Goal: Task Accomplishment & Management: Use online tool/utility

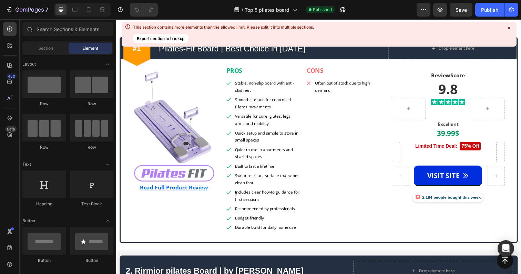
scroll to position [318, 0]
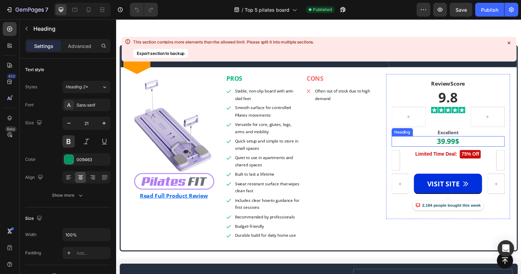
click at [451, 143] on h2 "39.99$" at bounding box center [454, 144] width 115 height 11
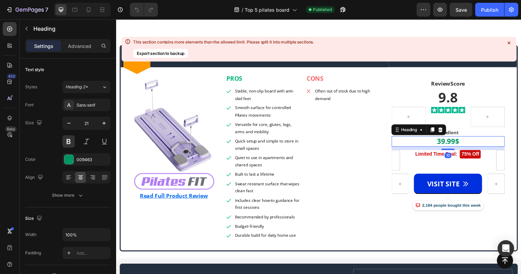
click at [451, 143] on h2 "39.99$" at bounding box center [454, 144] width 115 height 11
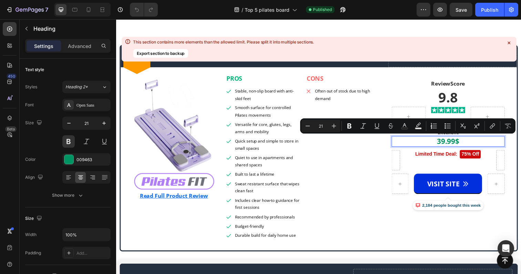
click at [449, 143] on p "39.99$" at bounding box center [455, 143] width 114 height 9
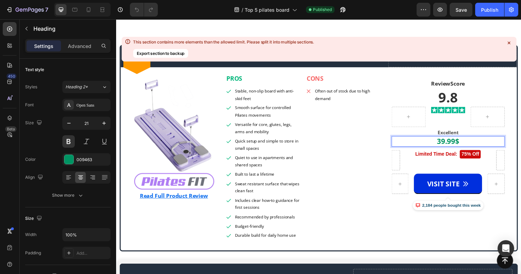
click at [449, 143] on p "39.99$" at bounding box center [455, 143] width 114 height 9
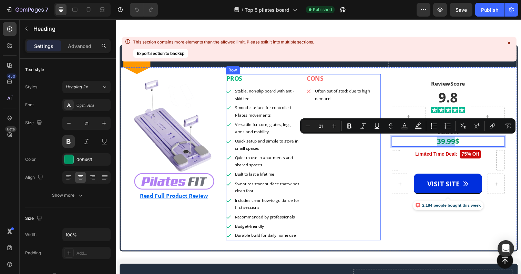
click at [341, 192] on div "CONS Heading Often out of stock due to high demand Item List" at bounding box center [348, 160] width 77 height 170
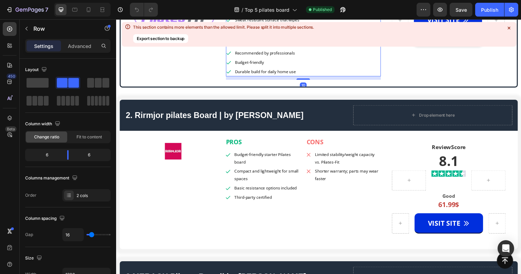
scroll to position [495, 0]
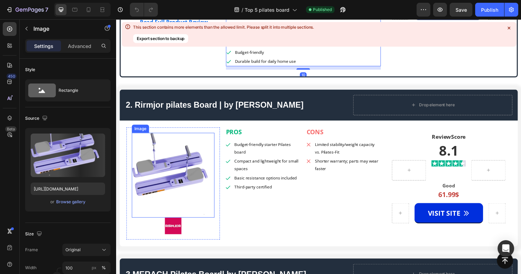
click at [194, 172] on img at bounding box center [174, 178] width 84 height 87
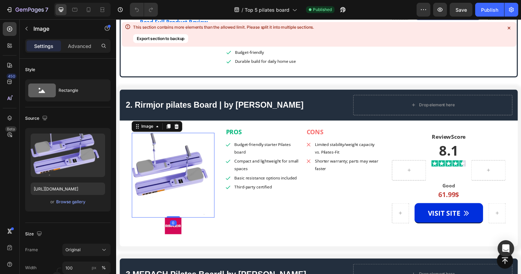
click at [190, 183] on img at bounding box center [174, 178] width 84 height 87
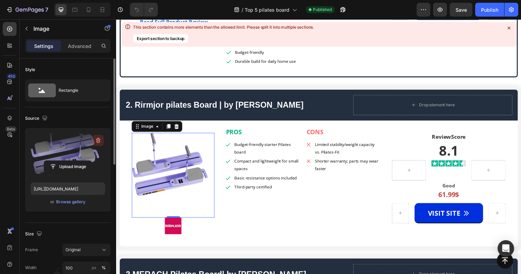
click at [97, 139] on icon "button" at bounding box center [98, 140] width 4 height 5
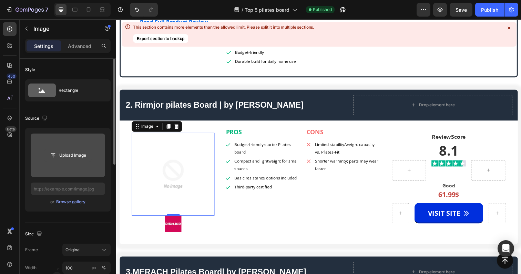
click at [76, 156] on input "file" at bounding box center [68, 155] width 48 height 12
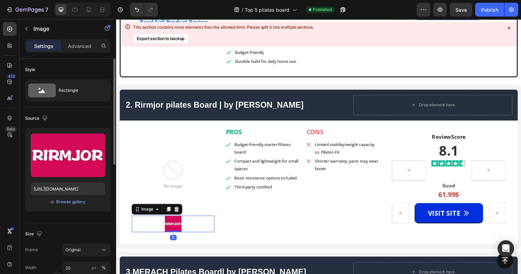
click at [175, 231] on img at bounding box center [174, 228] width 17 height 17
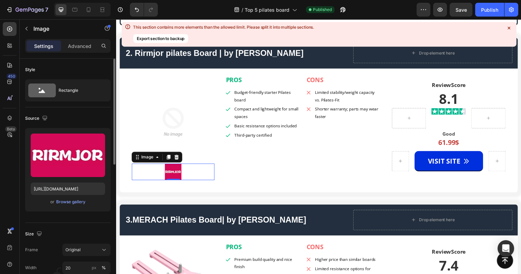
scroll to position [548, 0]
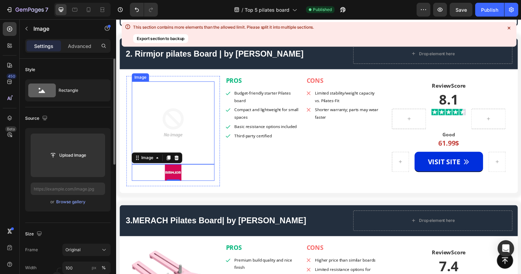
click at [165, 115] on img at bounding box center [174, 125] width 84 height 84
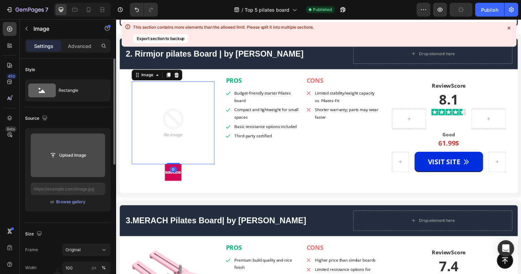
click at [70, 156] on input "file" at bounding box center [68, 155] width 48 height 12
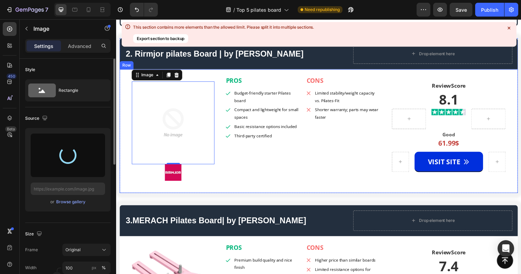
type input "[URL][DOMAIN_NAME]"
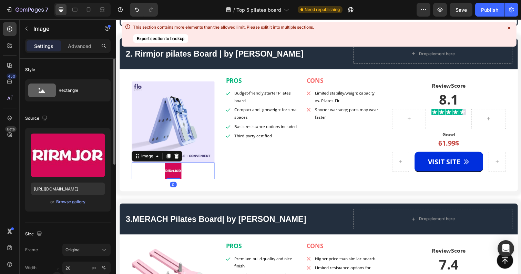
click at [182, 176] on img at bounding box center [174, 173] width 17 height 17
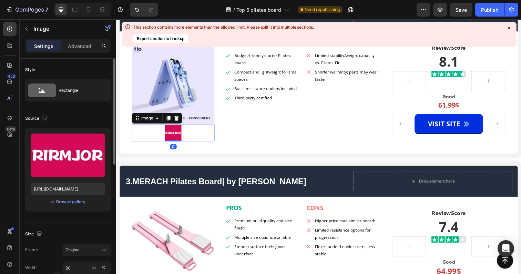
scroll to position [591, 0]
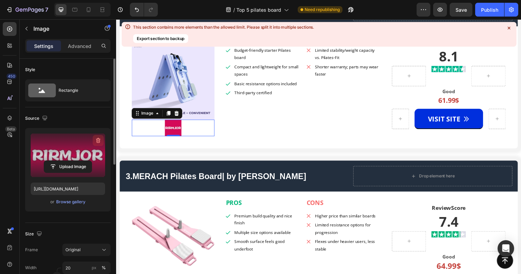
click at [98, 143] on icon "button" at bounding box center [98, 140] width 7 height 7
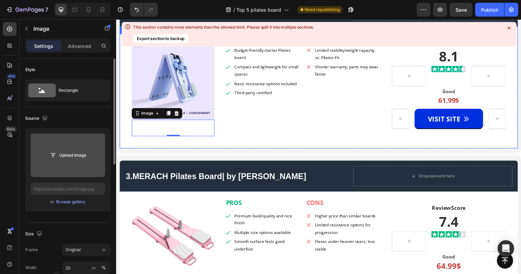
click at [268, 148] on div "Image ReviewScore Heading 8.6 Heading Image Row Good Heading 1,134 Customer Rev…" at bounding box center [323, 89] width 407 height 124
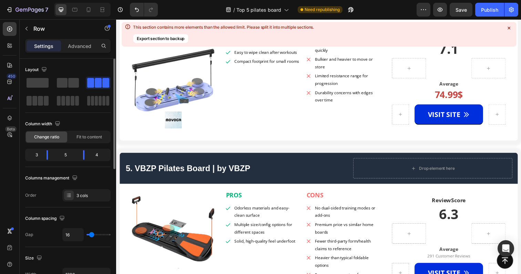
scroll to position [913, 0]
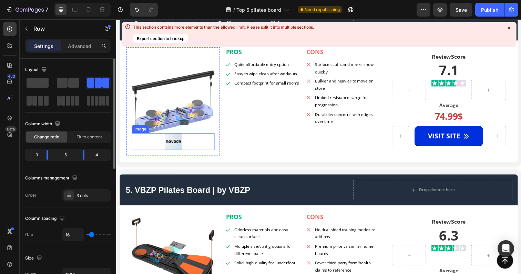
click at [177, 146] on img at bounding box center [174, 143] width 17 height 17
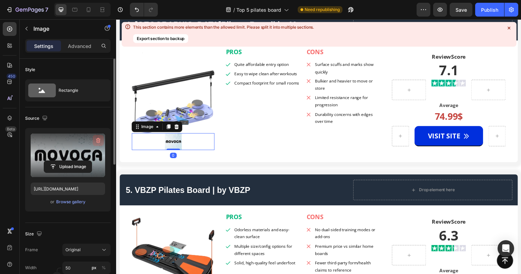
click at [98, 139] on icon "button" at bounding box center [98, 140] width 7 height 7
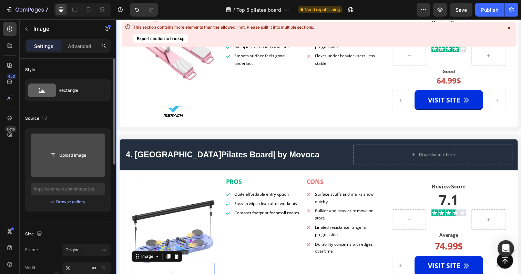
scroll to position [765, 0]
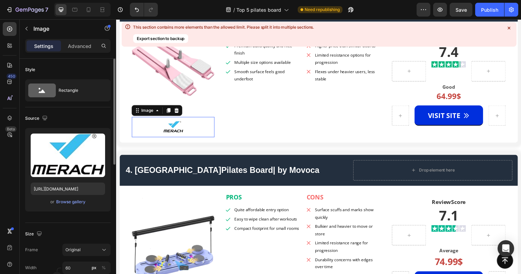
click at [181, 134] on img at bounding box center [174, 129] width 21 height 21
click at [180, 111] on icon at bounding box center [178, 113] width 6 height 6
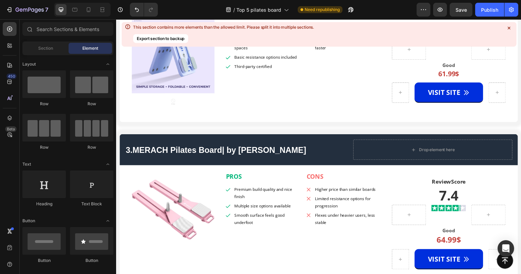
scroll to position [619, 0]
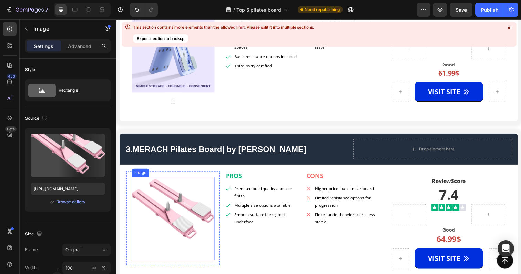
click at [182, 204] on img at bounding box center [174, 222] width 84 height 84
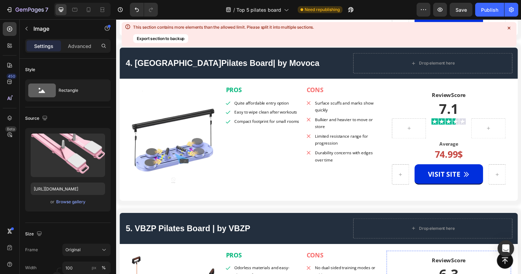
scroll to position [864, 0]
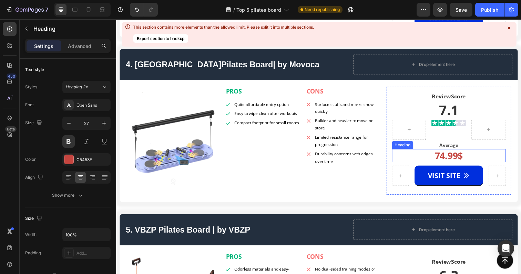
click at [458, 158] on strong "74.99$" at bounding box center [456, 158] width 29 height 13
click at [450, 158] on strong "74.99$" at bounding box center [456, 158] width 29 height 13
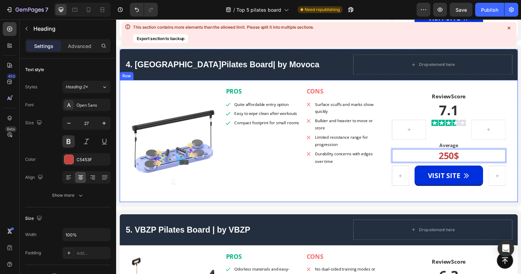
click at [366, 173] on div "PROS Heading Quite affordable entry option Easy to wipe clean after workouts Co…" at bounding box center [306, 143] width 159 height 111
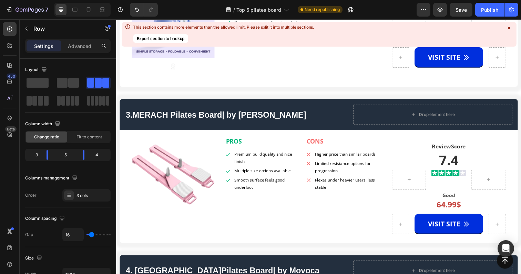
scroll to position [655, 0]
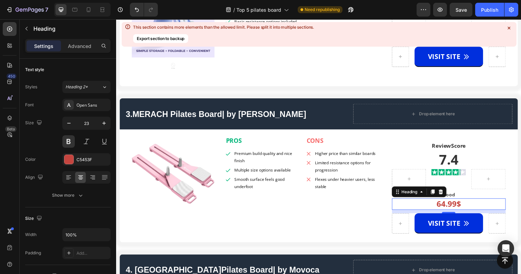
click at [449, 207] on h2 "64.99$" at bounding box center [456, 208] width 116 height 12
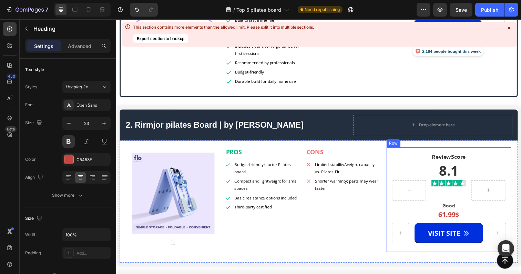
scroll to position [481, 0]
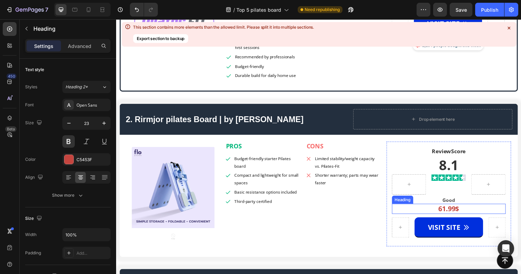
click at [454, 214] on strong "61.99$" at bounding box center [455, 212] width 21 height 9
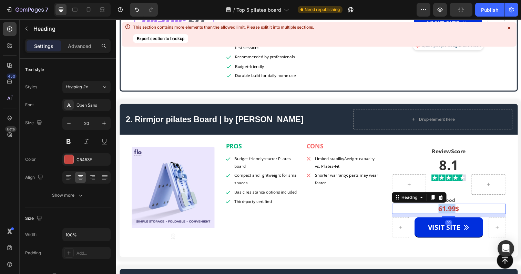
click at [454, 214] on strong "61.99$" at bounding box center [455, 212] width 21 height 9
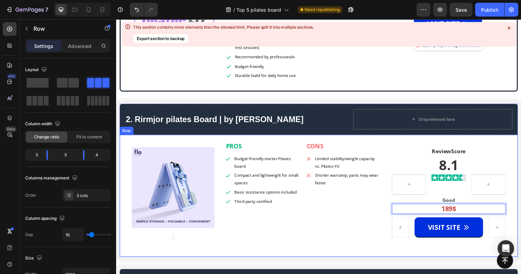
click at [347, 215] on div "PROS Heading Budget-friendly starter Pilates board Compact and lightweight for …" at bounding box center [306, 199] width 159 height 111
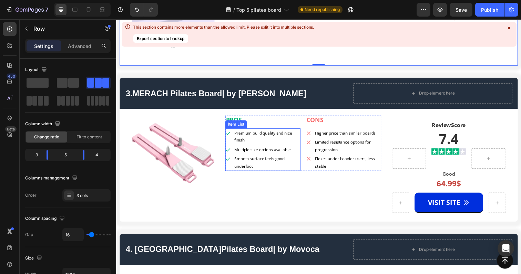
scroll to position [670, 0]
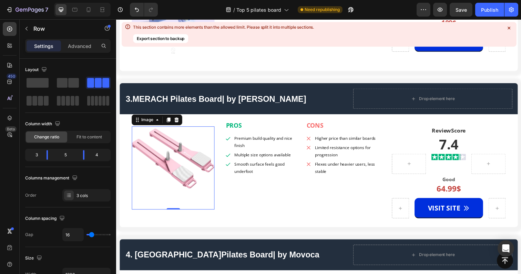
click at [172, 156] on img at bounding box center [174, 171] width 84 height 84
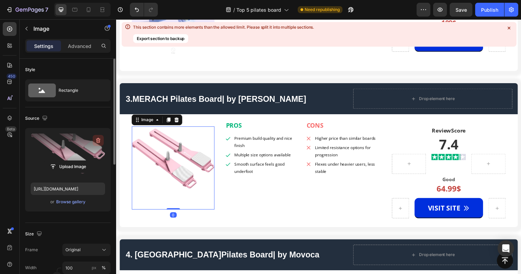
click at [98, 138] on icon "button" at bounding box center [98, 140] width 4 height 5
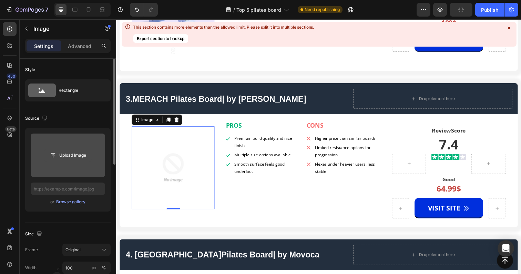
click at [71, 156] on input "file" at bounding box center [68, 155] width 48 height 12
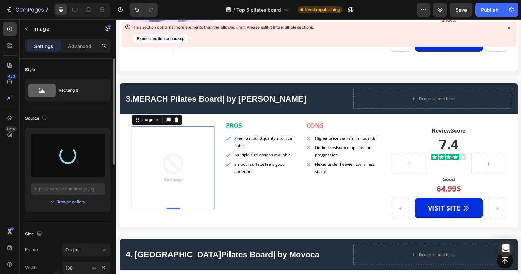
scroll to position [667, 0]
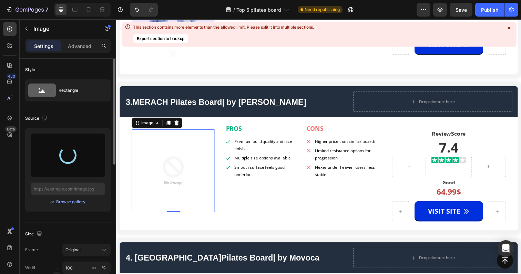
type input "[URL][DOMAIN_NAME]"
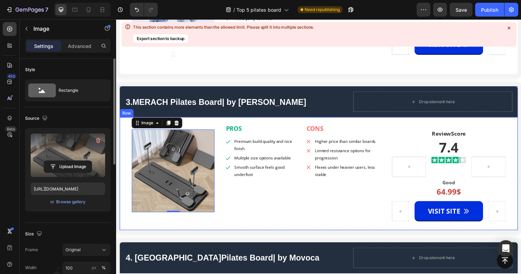
click at [255, 211] on div "PROS Heading Premium build quality and nice finish Multiple size options availa…" at bounding box center [306, 180] width 159 height 108
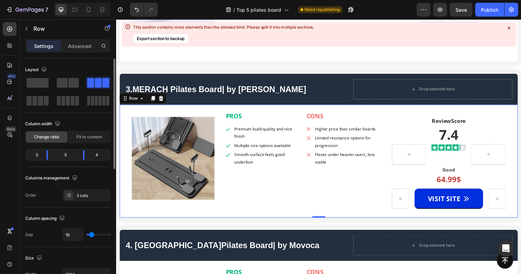
scroll to position [681, 0]
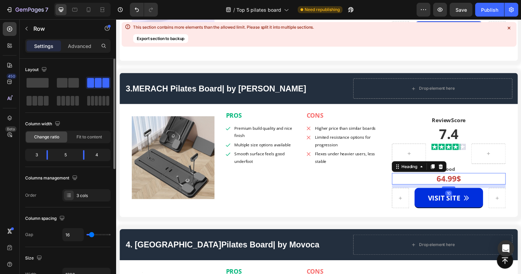
click at [456, 182] on h2 "64.99$" at bounding box center [456, 182] width 116 height 12
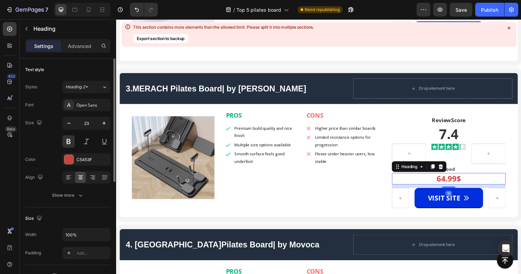
click at [463, 183] on h2 "64.99$" at bounding box center [456, 182] width 116 height 12
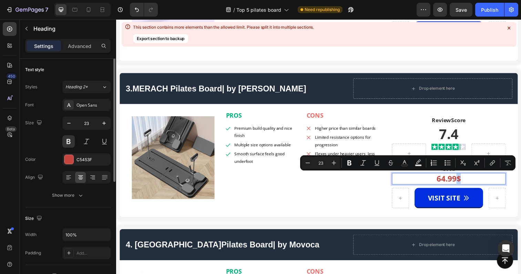
click at [463, 183] on p "64.99$" at bounding box center [455, 182] width 115 height 10
drag, startPoint x: 463, startPoint y: 183, endPoint x: 443, endPoint y: 183, distance: 20.0
click at [443, 183] on p "64.99$" at bounding box center [455, 182] width 115 height 10
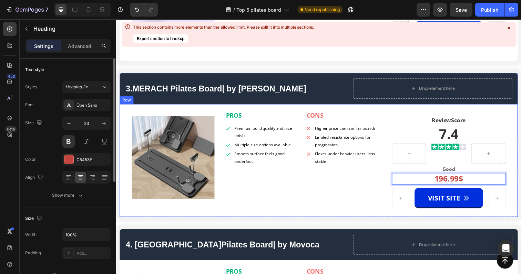
click at [372, 191] on div "PROS Heading Premium build quality and nice finish Multiple size options availa…" at bounding box center [306, 167] width 159 height 108
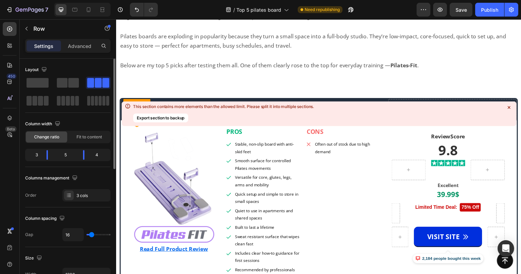
scroll to position [266, 0]
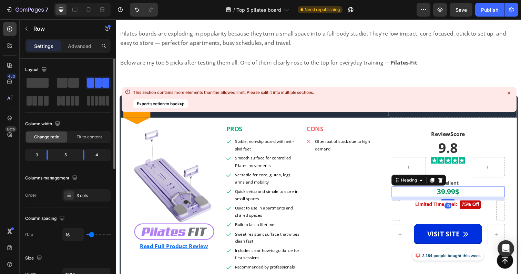
click at [464, 195] on p "39.99$" at bounding box center [455, 195] width 114 height 9
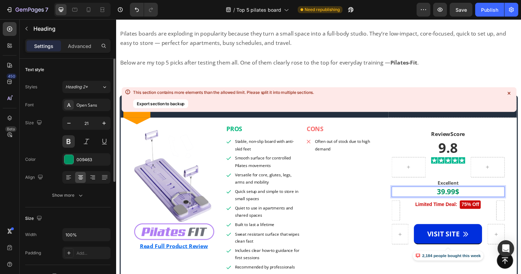
click at [464, 195] on p "39.99$" at bounding box center [455, 195] width 114 height 9
click at [468, 191] on p "39.99" at bounding box center [455, 195] width 114 height 9
click at [462, 195] on p "39.99 £" at bounding box center [455, 195] width 114 height 9
click at [450, 196] on p "39.99£" at bounding box center [455, 195] width 114 height 9
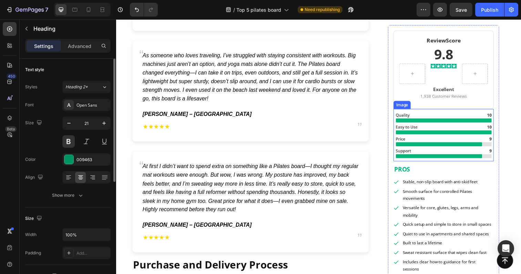
scroll to position [2990, 0]
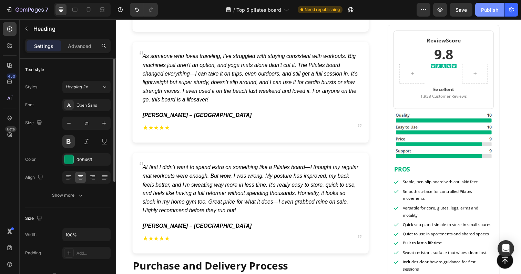
click at [487, 11] on div "Publish" at bounding box center [489, 9] width 17 height 7
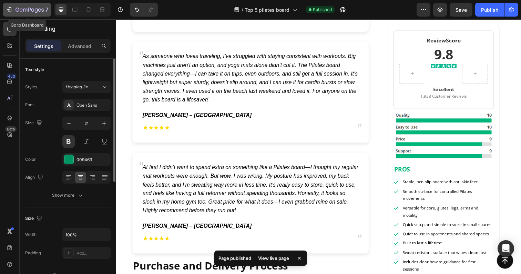
click at [5, 10] on button "7" at bounding box center [27, 10] width 49 height 14
